Goal: Task Accomplishment & Management: Complete application form

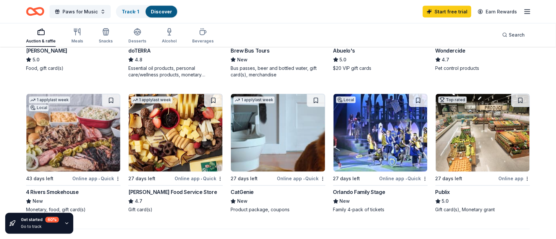
scroll to position [464, 0]
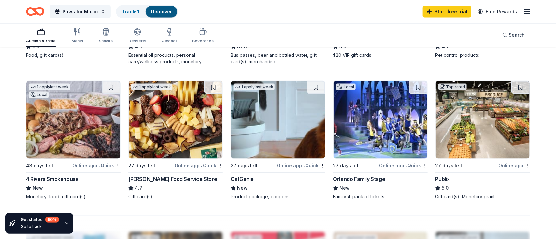
click at [277, 111] on img at bounding box center [278, 120] width 94 height 78
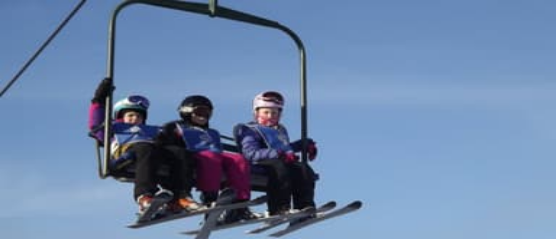
scroll to position [83, 0]
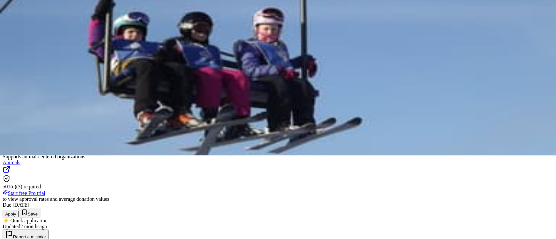
click at [19, 210] on button "Apply" at bounding box center [11, 213] width 16 height 7
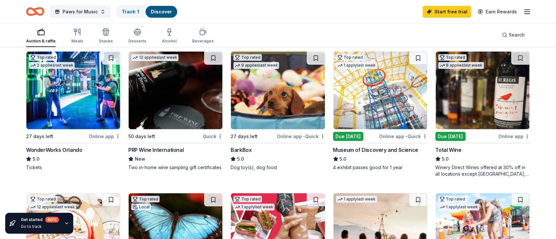
scroll to position [32, 0]
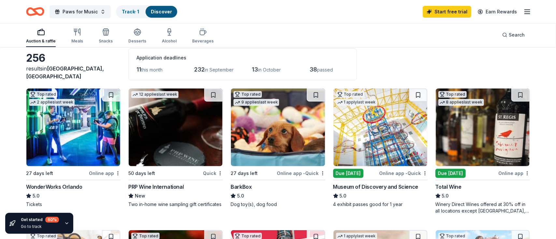
click at [250, 115] on img at bounding box center [278, 127] width 94 height 78
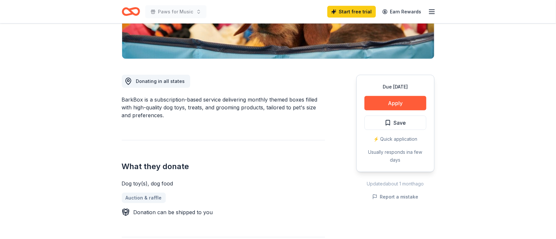
scroll to position [147, 0]
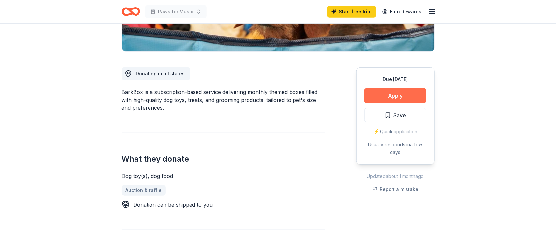
click at [400, 96] on button "Apply" at bounding box center [396, 95] width 62 height 14
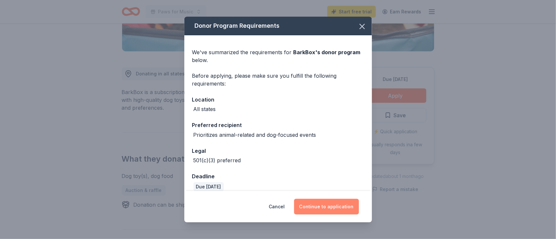
click at [335, 206] on button "Continue to application" at bounding box center [326, 206] width 65 height 16
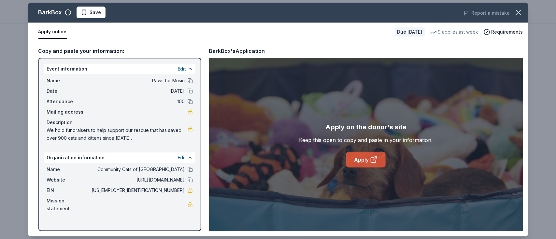
click at [358, 159] on link "Apply" at bounding box center [365, 160] width 39 height 16
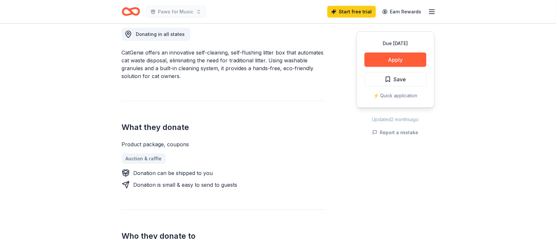
scroll to position [45, 0]
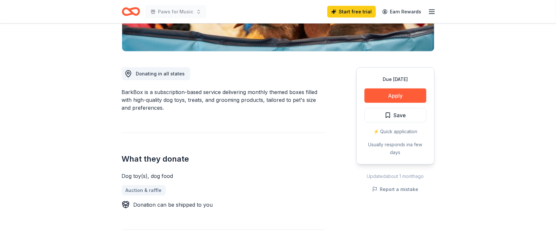
scroll to position [147, 0]
